Goal: Complete application form

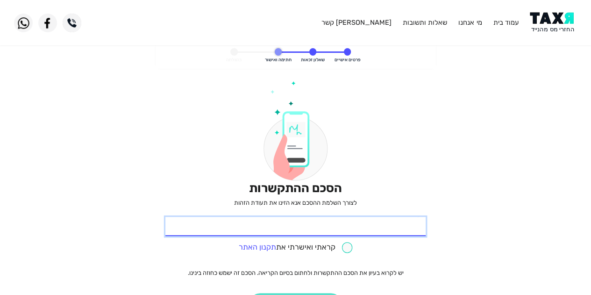
click at [393, 229] on input "* תעודת זהות" at bounding box center [295, 227] width 260 height 20
type input "203825591"
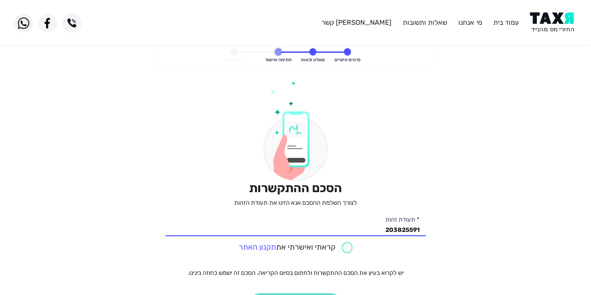
click at [350, 246] on input "checkbox" at bounding box center [296, 247] width 114 height 11
checkbox input "true"
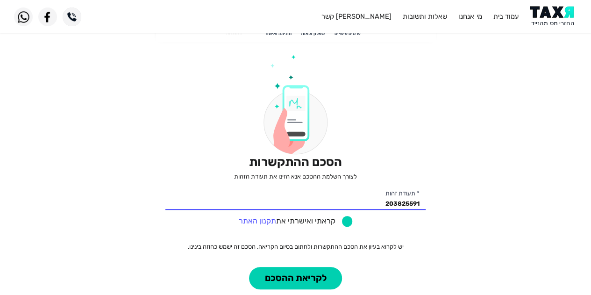
scroll to position [47, 0]
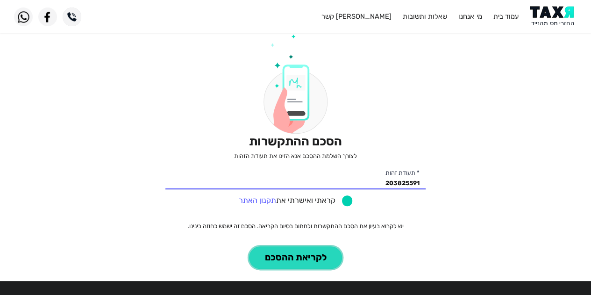
click at [312, 256] on button "לקריאת ההסכם" at bounding box center [295, 257] width 93 height 23
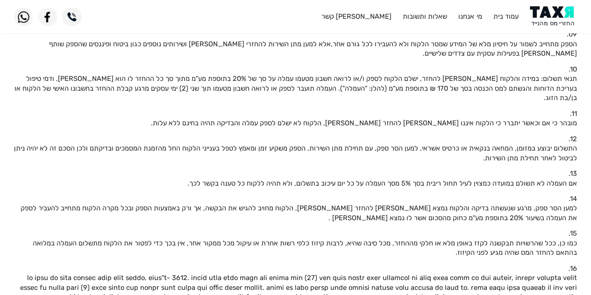
scroll to position [327, 0]
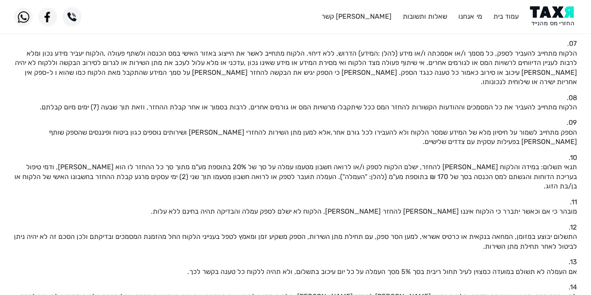
click at [500, 162] on p "תנאי תשלום: במידה והלקוח [PERSON_NAME] להחזר, ישלם הלקוח לספק ו/או לרואה חשבון …" at bounding box center [295, 176] width 563 height 28
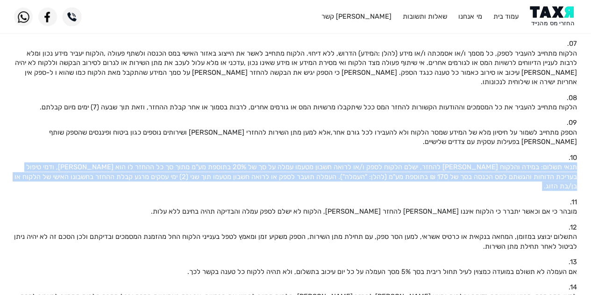
click at [500, 162] on p "תנאי תשלום: במידה והלקוח [PERSON_NAME] להחזר, ישלם הלקוח לספק ו/או לרואה חשבון …" at bounding box center [295, 176] width 563 height 28
click at [403, 162] on p "תנאי תשלום: במידה והלקוח [PERSON_NAME] להחזר, ישלם הלקוח לספק ו/או לרואה חשבון …" at bounding box center [295, 176] width 563 height 28
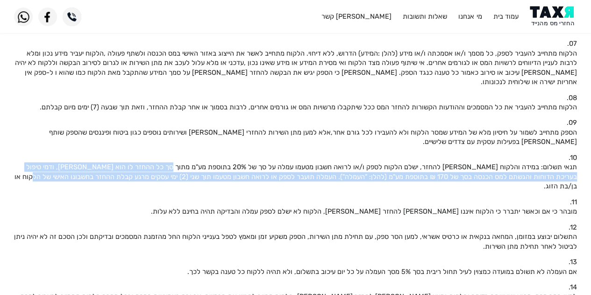
drag, startPoint x: 63, startPoint y: 159, endPoint x: 192, endPoint y: 147, distance: 129.5
click at [192, 162] on p "תנאי תשלום: במידה והלקוח [PERSON_NAME] להחזר, ישלם הלקוח לספק ו/או לרואה חשבון …" at bounding box center [295, 176] width 563 height 28
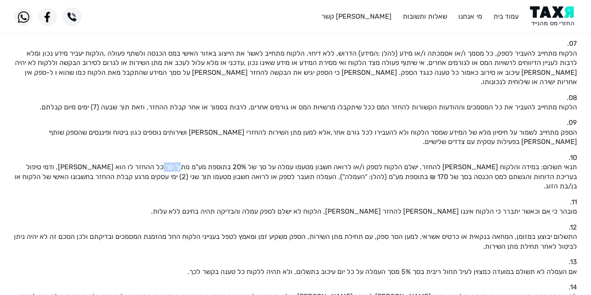
click at [192, 162] on p "תנאי תשלום: במידה והלקוח [PERSON_NAME] להחזר, ישלם הלקוח לספק ו/או לרואה חשבון …" at bounding box center [295, 176] width 563 height 28
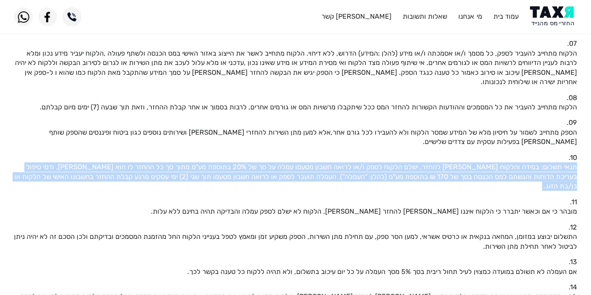
click at [192, 162] on p "תנאי תשלום: במידה והלקוח [PERSON_NAME] להחזר, ישלם הלקוח לספק ו/או לרואה חשבון …" at bounding box center [295, 176] width 563 height 28
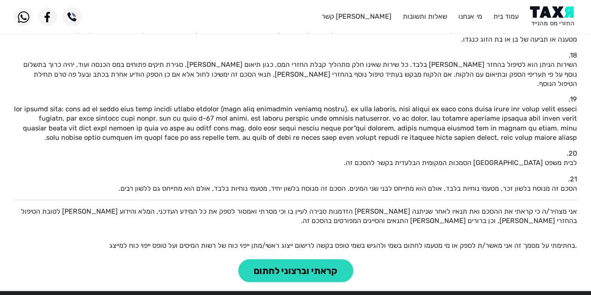
scroll to position [726, 0]
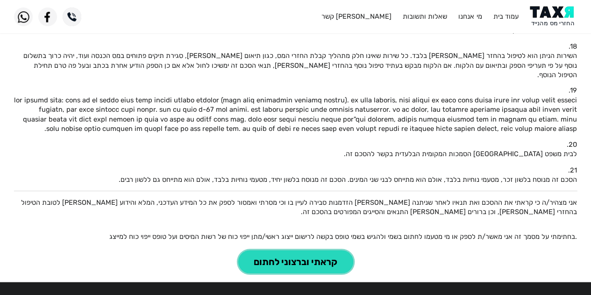
click at [319, 250] on button "קראתי וברצוני לחתום" at bounding box center [295, 261] width 115 height 23
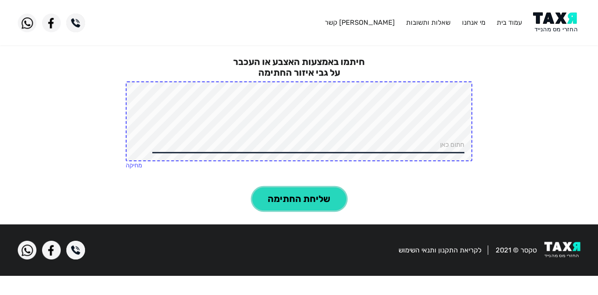
click at [310, 198] on button "שליחת החתימה" at bounding box center [299, 198] width 94 height 23
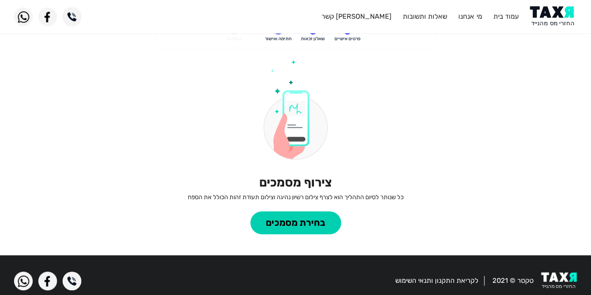
scroll to position [32, 0]
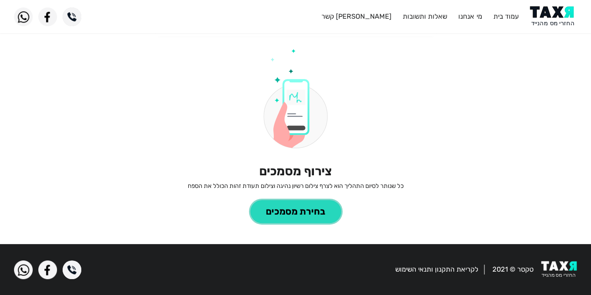
click at [305, 204] on button "בחירת מסמכים" at bounding box center [295, 211] width 91 height 23
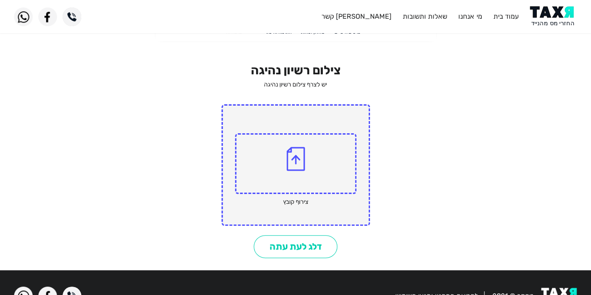
scroll to position [47, 0]
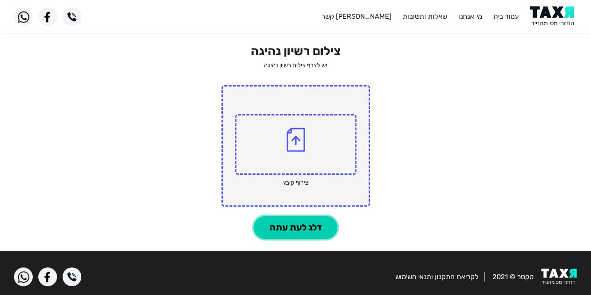
click at [291, 224] on button "דלג לעת עתה" at bounding box center [296, 227] width 84 height 23
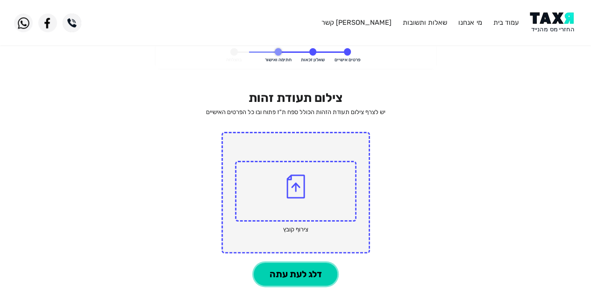
click at [299, 271] on button "דלג לעת עתה" at bounding box center [296, 273] width 84 height 23
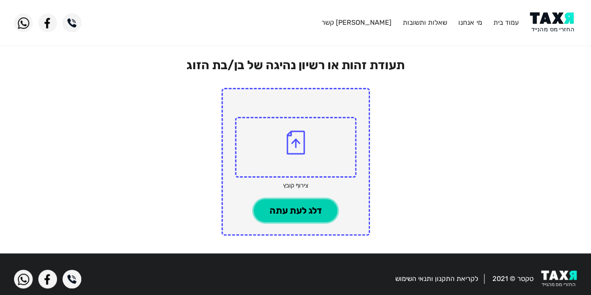
click at [304, 214] on button "דלג לעת עתה" at bounding box center [296, 210] width 84 height 23
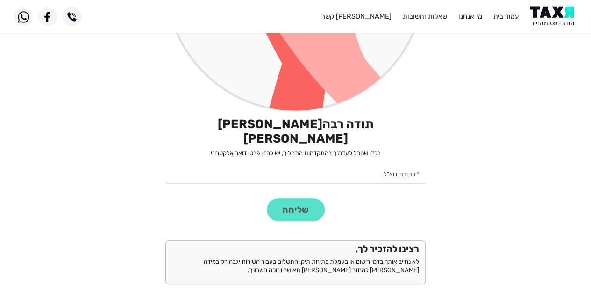
scroll to position [304, 0]
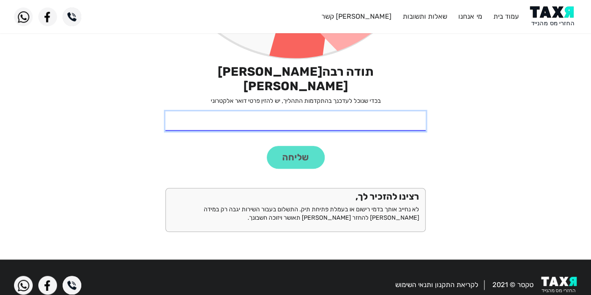
click at [386, 111] on input "* כתובת דוא"ל" at bounding box center [295, 121] width 260 height 20
type input "[EMAIL_ADDRESS][DOMAIN_NAME]"
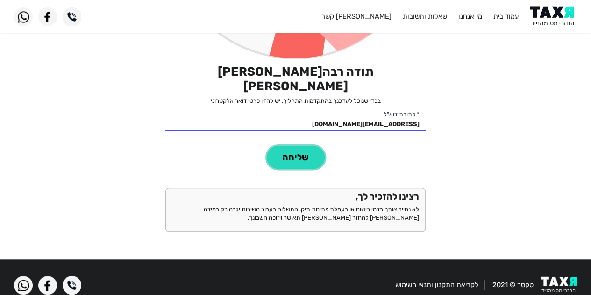
click at [306, 146] on button "שליחה" at bounding box center [296, 157] width 58 height 23
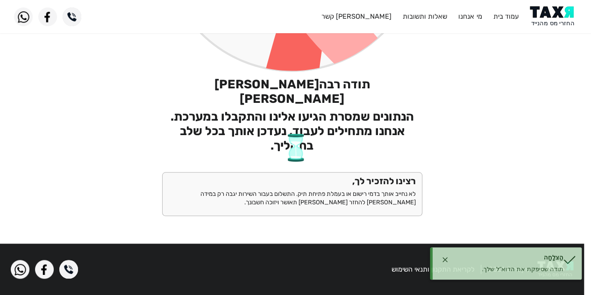
scroll to position [276, 0]
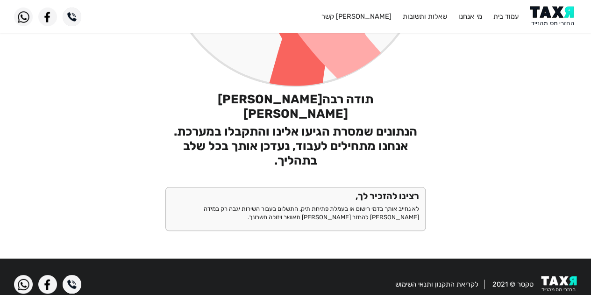
click at [355, 124] on h2 "הנתונים שמסרת הגיעו אלינו והתקבלו במערכת. אנחנו מתחילים לעבוד, נעדכן אותך בכל ש…" at bounding box center [295, 146] width 260 height 44
